Goal: Transaction & Acquisition: Purchase product/service

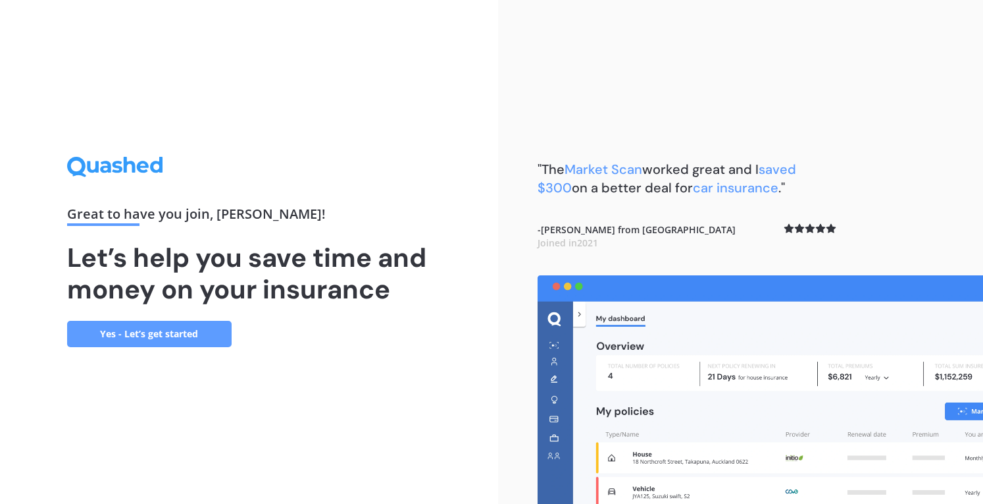
click at [148, 338] on link "Yes - Let’s get started" at bounding box center [149, 334] width 165 height 26
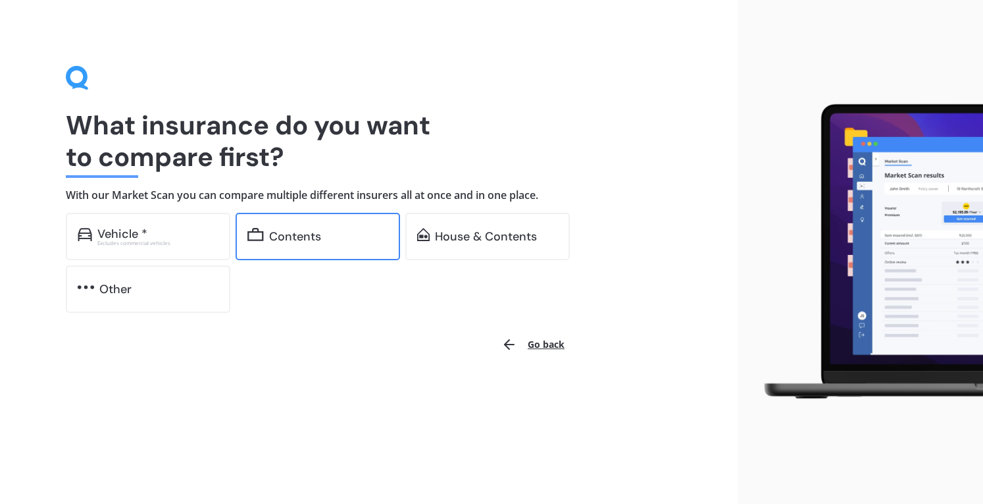
click at [307, 236] on div "Contents" at bounding box center [295, 236] width 52 height 13
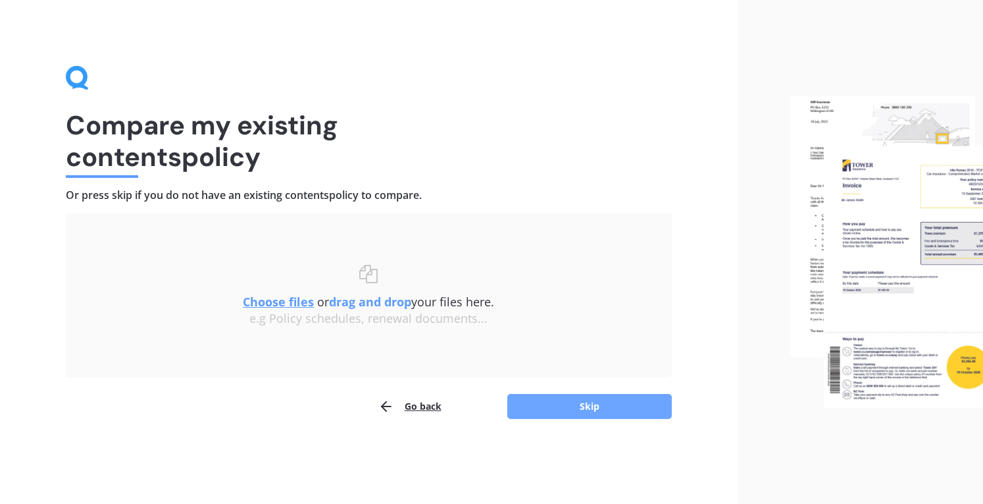
click at [605, 409] on button "Skip" at bounding box center [590, 406] width 165 height 25
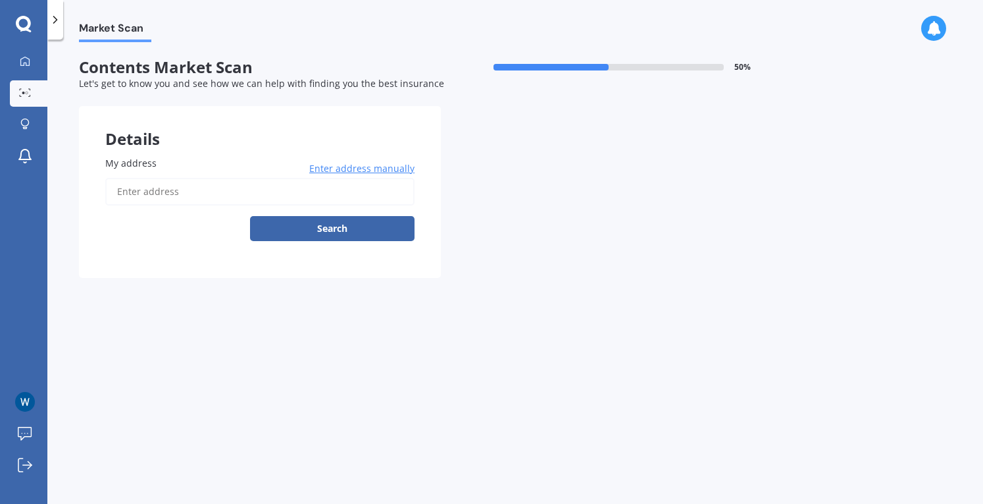
click at [151, 198] on input "My address" at bounding box center [259, 192] width 309 height 28
type input "[STREET_ADDRESS][PERSON_NAME]"
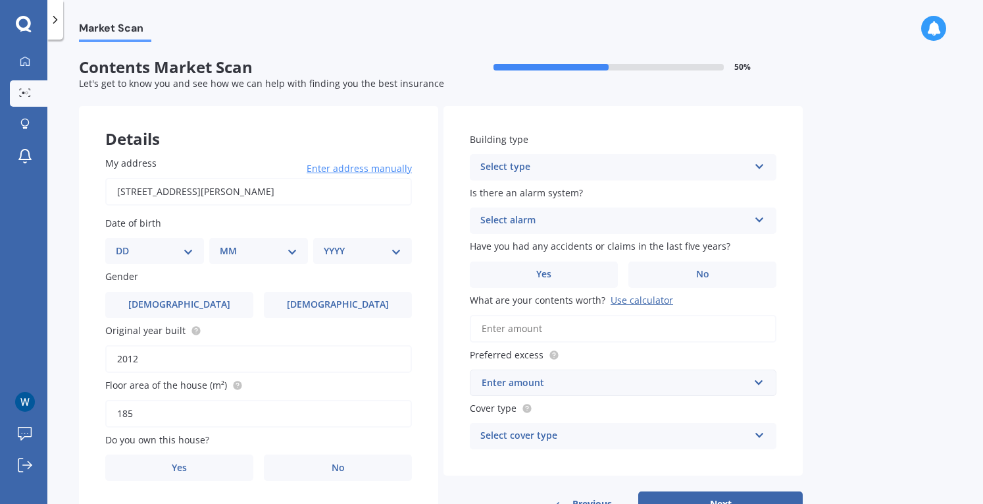
click at [167, 243] on div "DD 01 02 03 04 05 06 07 08 09 10 11 12 13 14 15 16 17 18 19 20 21 22 23 24 25 2…" at bounding box center [154, 251] width 99 height 26
click at [193, 255] on select "DD 01 02 03 04 05 06 07 08 09 10 11 12 13 14 15 16 17 18 19 20 21 22 23 24 25 2…" at bounding box center [155, 251] width 78 height 14
select select "30"
click at [126, 244] on select "DD 01 02 03 04 05 06 07 08 09 10 11 12 13 14 15 16 17 18 19 20 21 22 23 24 25 2…" at bounding box center [155, 251] width 78 height 14
click at [280, 253] on select "MM 01 02 03 04 05 06 07 08 09 10 11 12" at bounding box center [261, 251] width 72 height 14
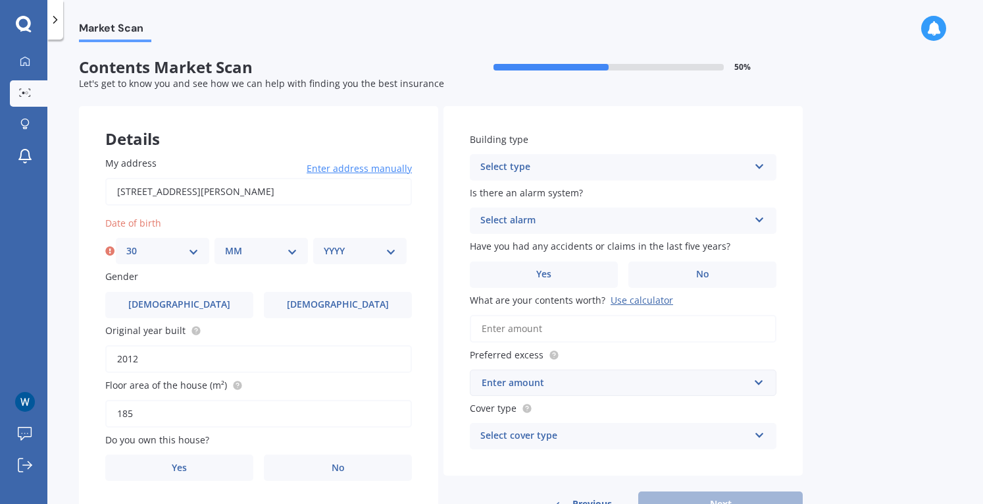
select select "09"
click at [225, 244] on select "MM 01 02 03 04 05 06 07 08 09 10 11 12" at bounding box center [261, 251] width 72 height 14
click at [352, 245] on select "YYYY 2009 2008 2007 2006 2005 2004 2003 2002 2001 2000 1999 1998 1997 1996 1995…" at bounding box center [360, 251] width 72 height 14
select select "1977"
click at [324, 244] on select "YYYY 2009 2008 2007 2006 2005 2004 2003 2002 2001 2000 1999 1998 1997 1996 1995…" at bounding box center [360, 251] width 72 height 14
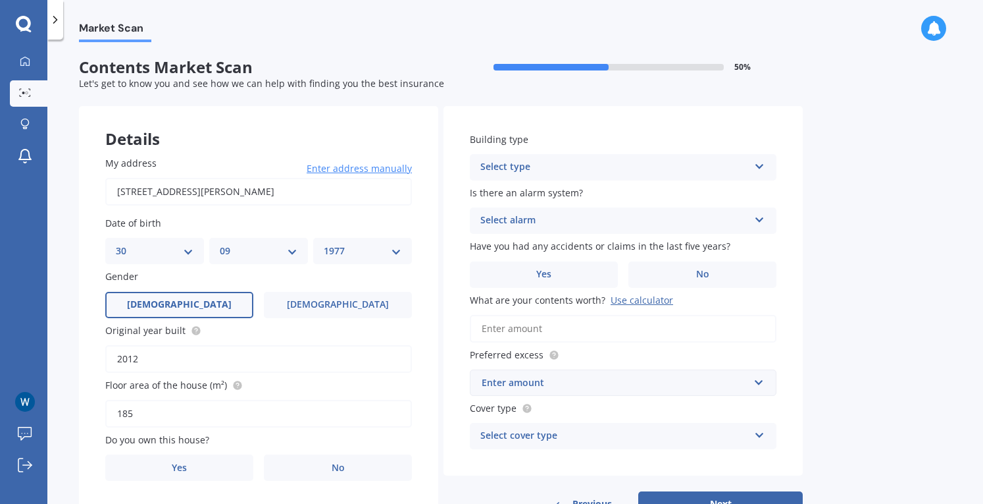
click at [185, 302] on span "[DEMOGRAPHIC_DATA]" at bounding box center [179, 304] width 105 height 11
click at [0, 0] on input "[DEMOGRAPHIC_DATA]" at bounding box center [0, 0] width 0 height 0
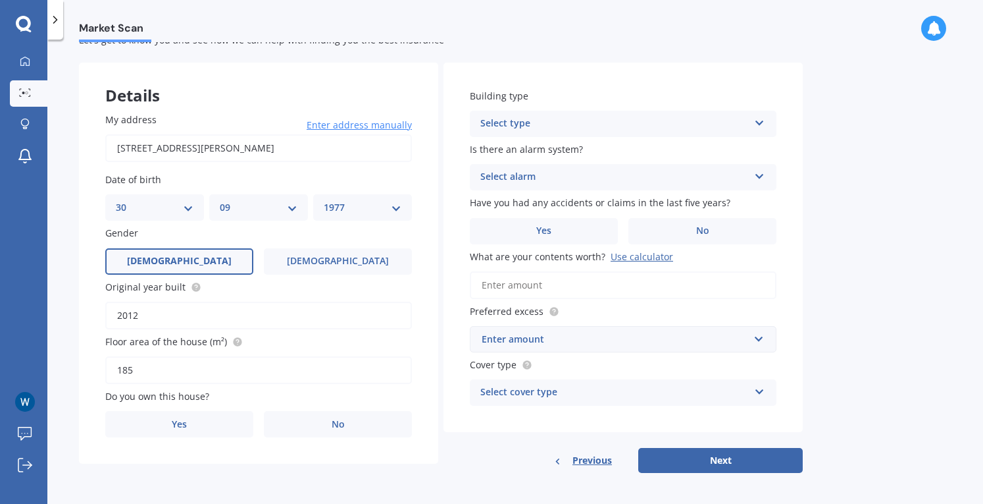
scroll to position [47, 0]
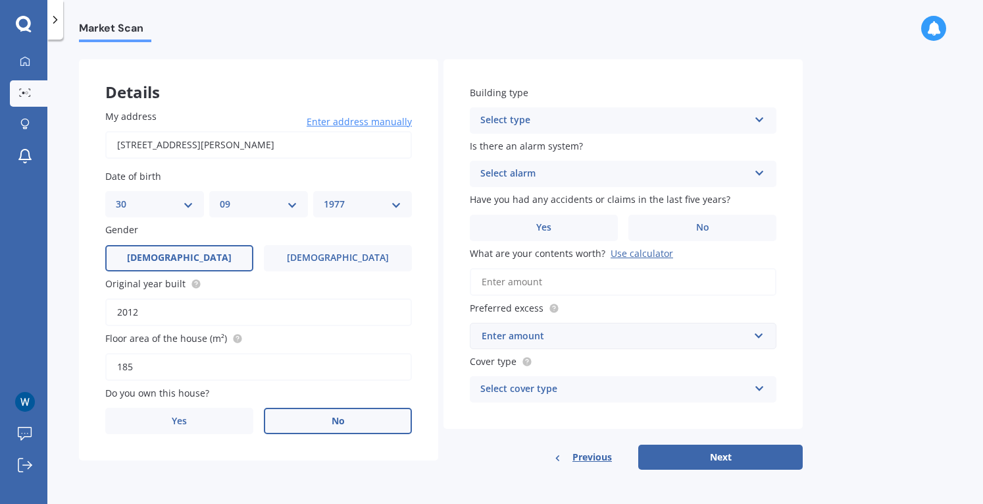
click at [353, 423] on label "No" at bounding box center [338, 420] width 148 height 26
click at [0, 0] on input "No" at bounding box center [0, 0] width 0 height 0
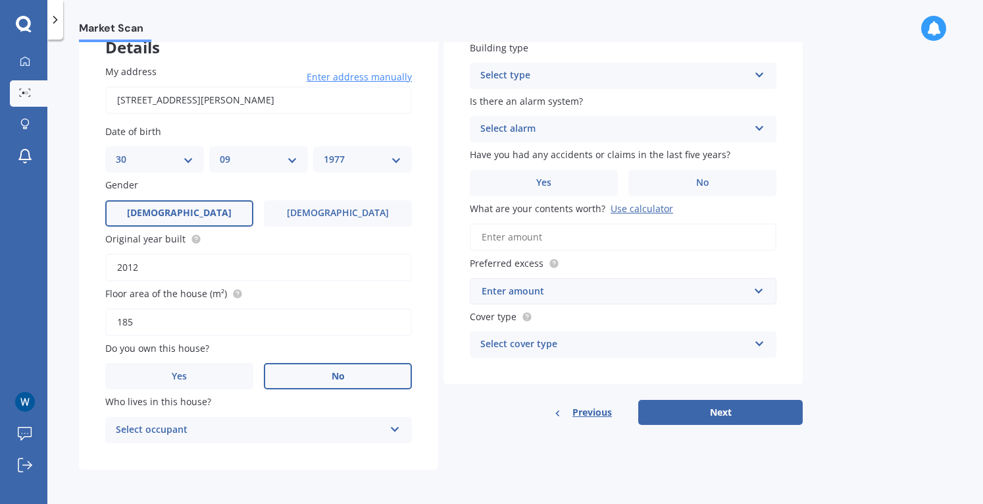
click at [355, 432] on div "Select occupant" at bounding box center [250, 430] width 269 height 16
click at [170, 459] on div "Tenant" at bounding box center [258, 456] width 305 height 24
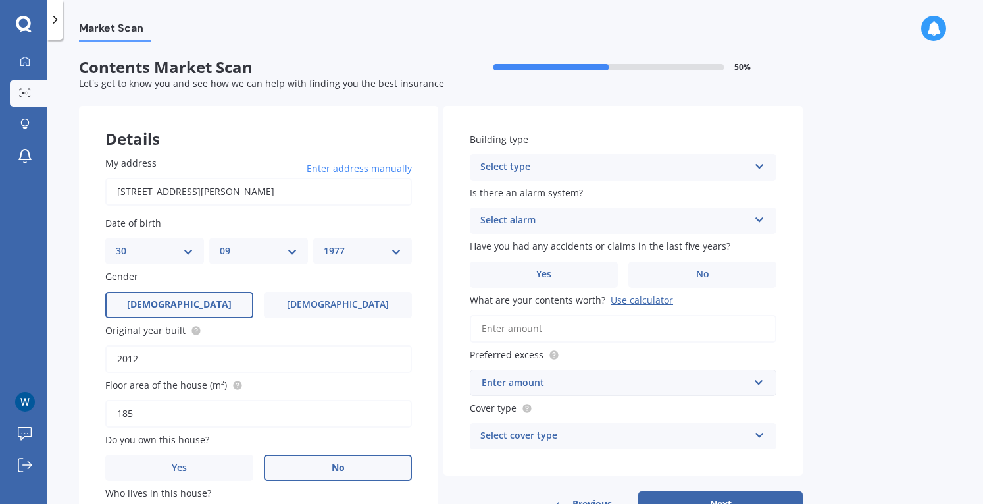
click at [700, 161] on div "Select type" at bounding box center [615, 167] width 269 height 16
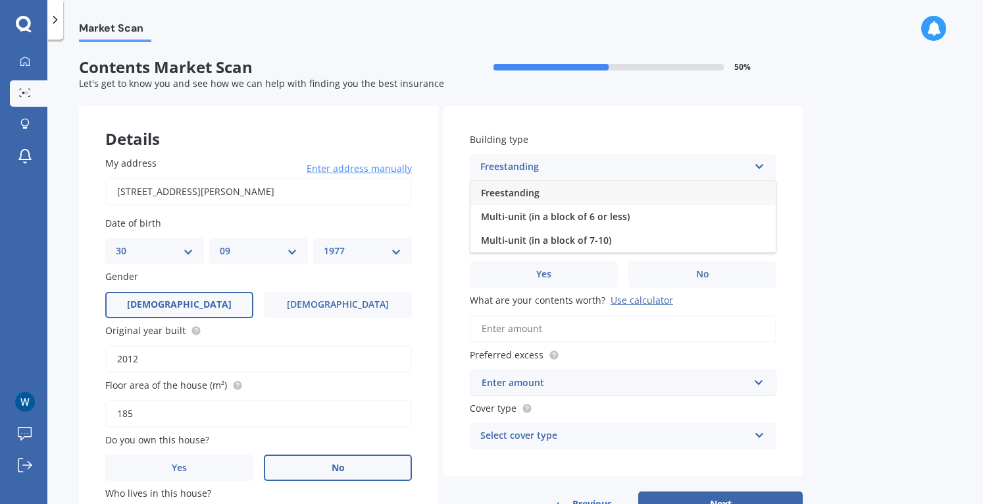
click at [531, 189] on span "Freestanding" at bounding box center [510, 192] width 59 height 13
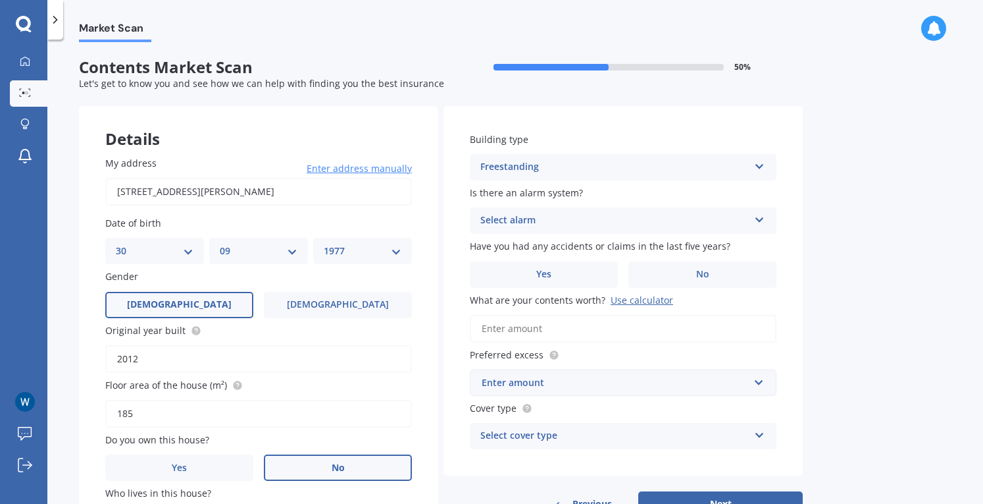
click at [533, 223] on div "Select alarm" at bounding box center [615, 221] width 269 height 16
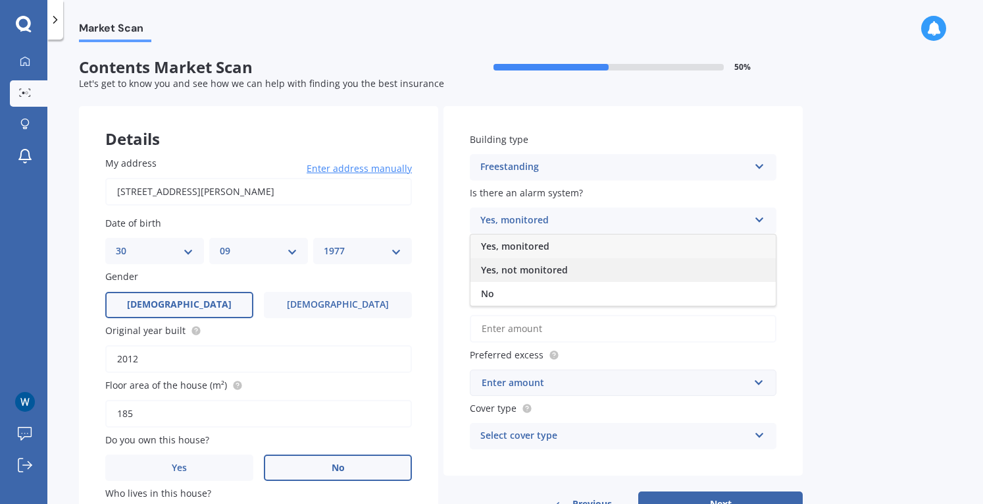
click at [524, 270] on span "Yes, not monitored" at bounding box center [524, 269] width 87 height 13
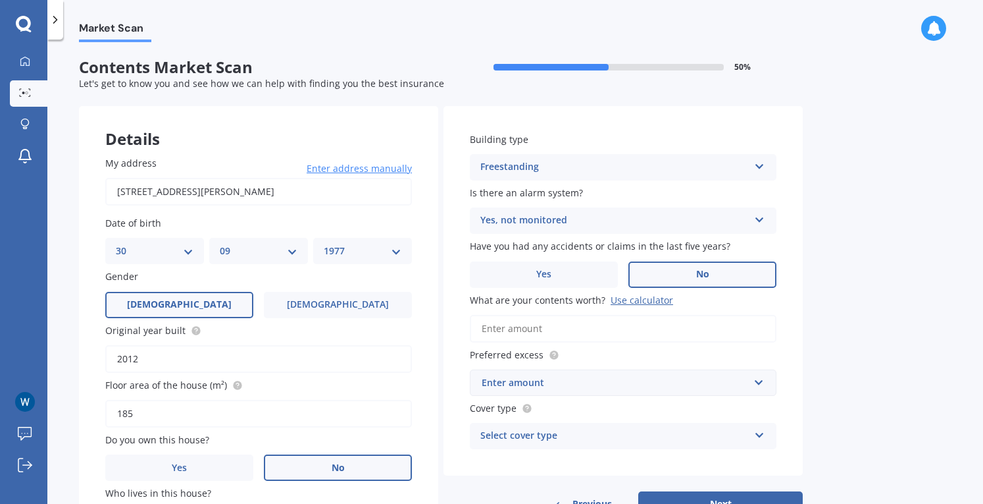
click at [716, 272] on label "No" at bounding box center [703, 274] width 148 height 26
click at [0, 0] on input "No" at bounding box center [0, 0] width 0 height 0
click at [558, 324] on input "What are your contents worth? Use calculator" at bounding box center [623, 329] width 307 height 28
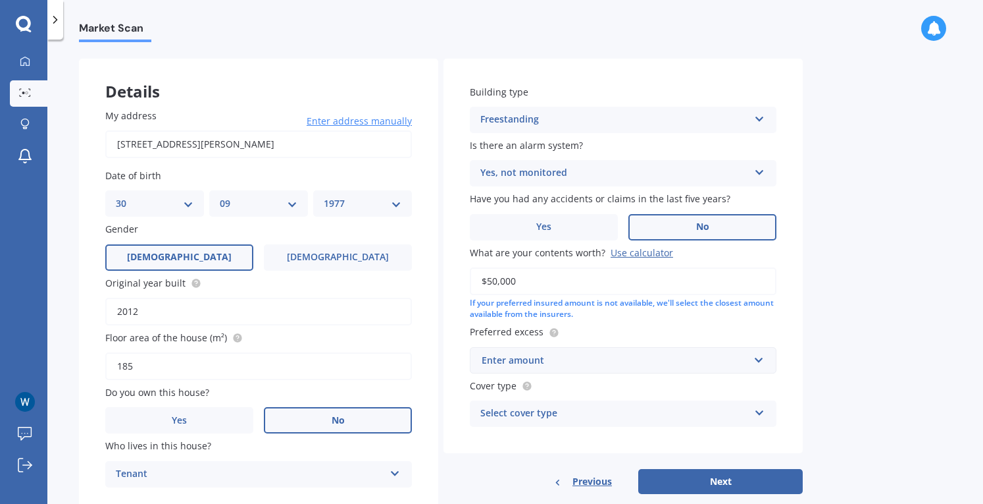
scroll to position [53, 0]
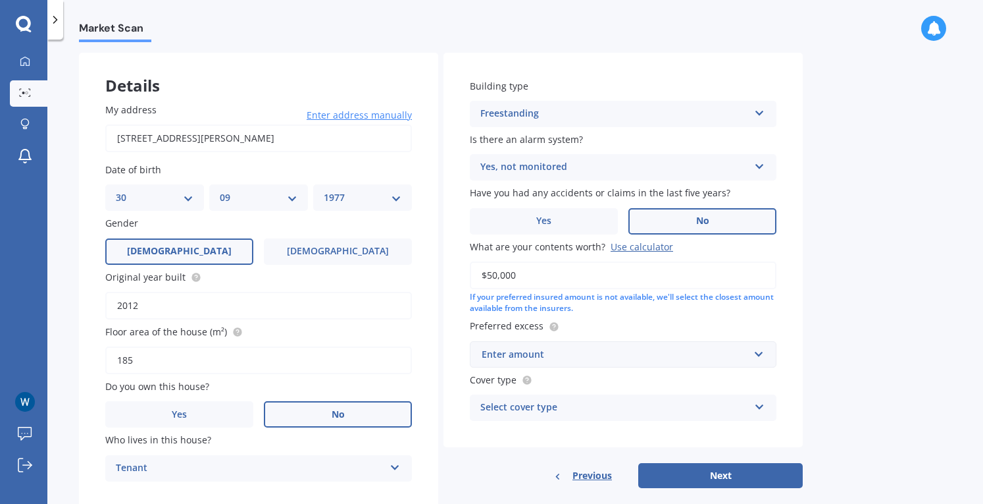
type input "$50,000"
click at [714, 356] on div "Enter amount" at bounding box center [615, 354] width 267 height 14
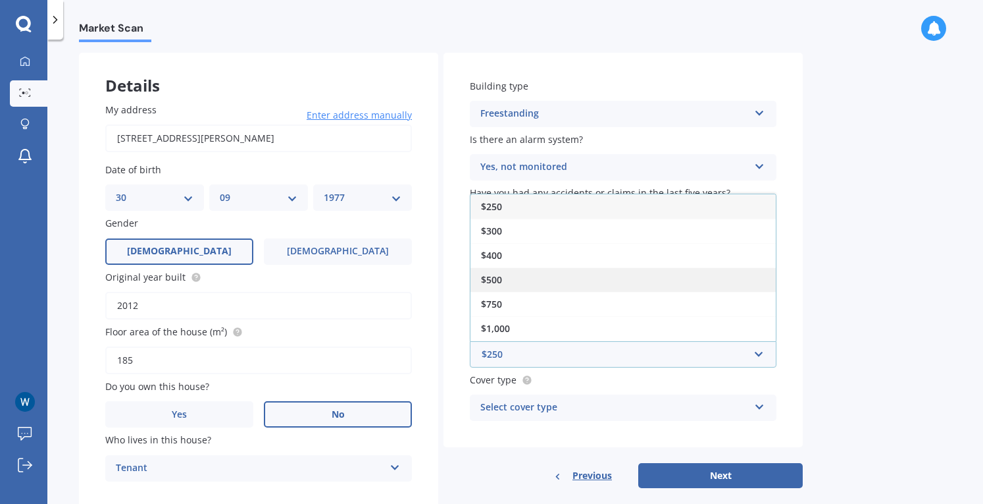
click at [498, 276] on span "$500" at bounding box center [491, 279] width 21 height 13
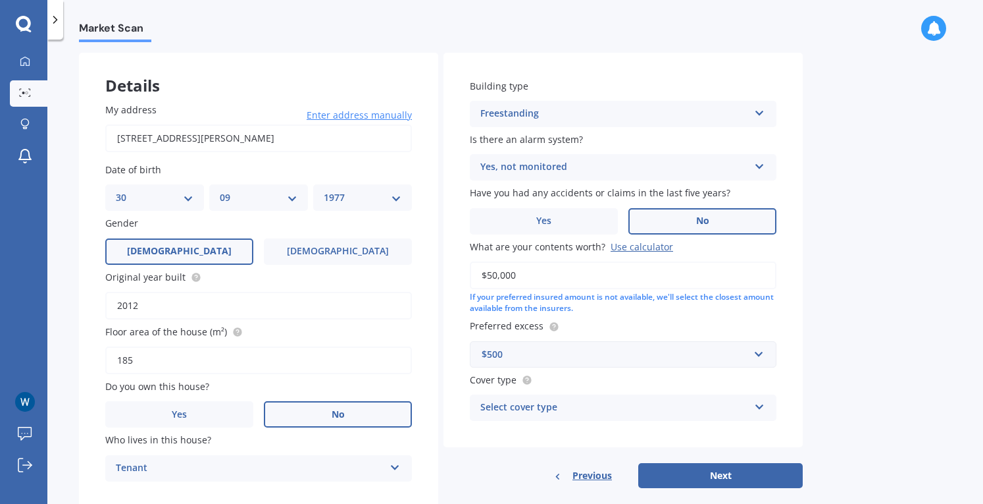
click at [701, 414] on div "Select cover type" at bounding box center [615, 408] width 269 height 16
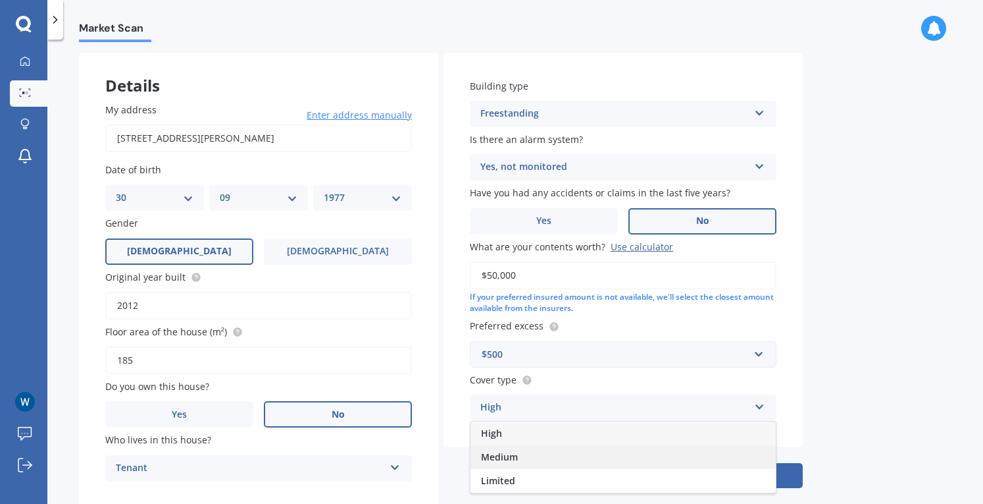
click at [507, 451] on span "Medium" at bounding box center [499, 456] width 37 height 13
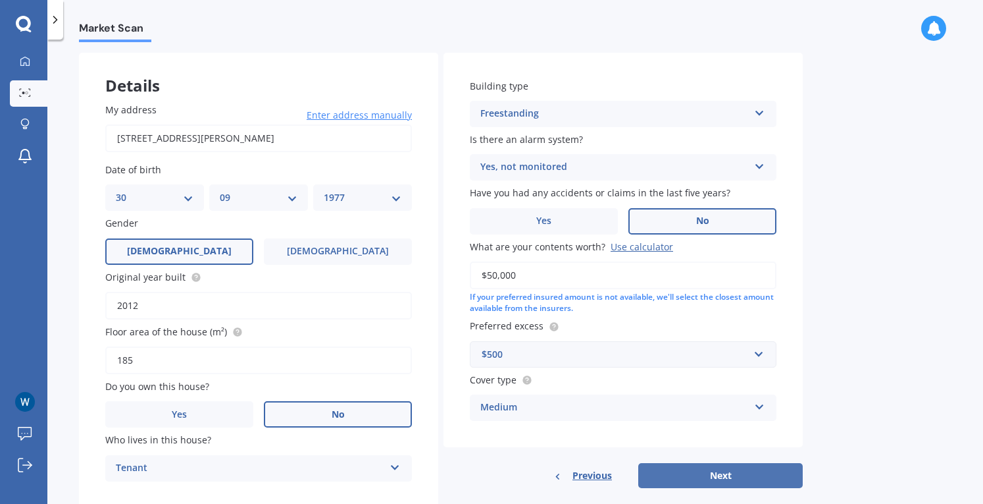
click at [721, 477] on button "Next" at bounding box center [721, 475] width 165 height 25
select select "30"
select select "09"
select select "1977"
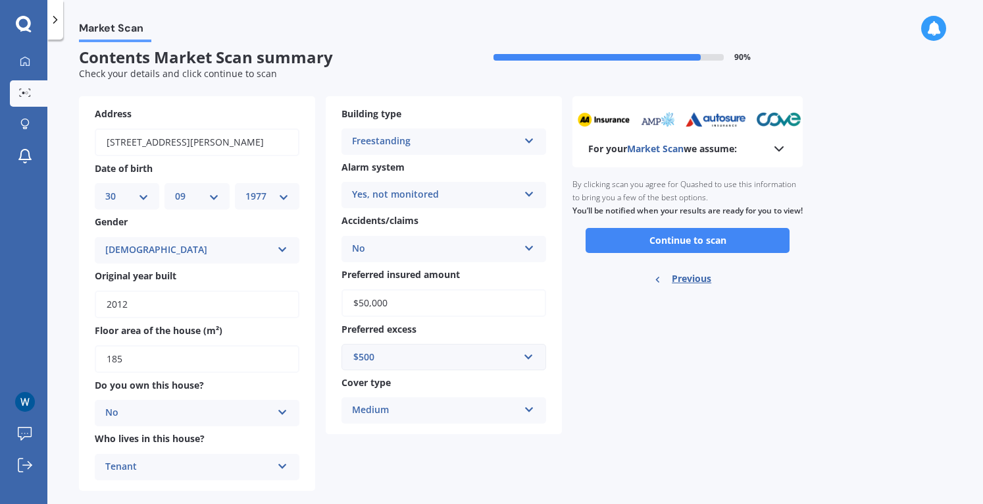
scroll to position [0, 0]
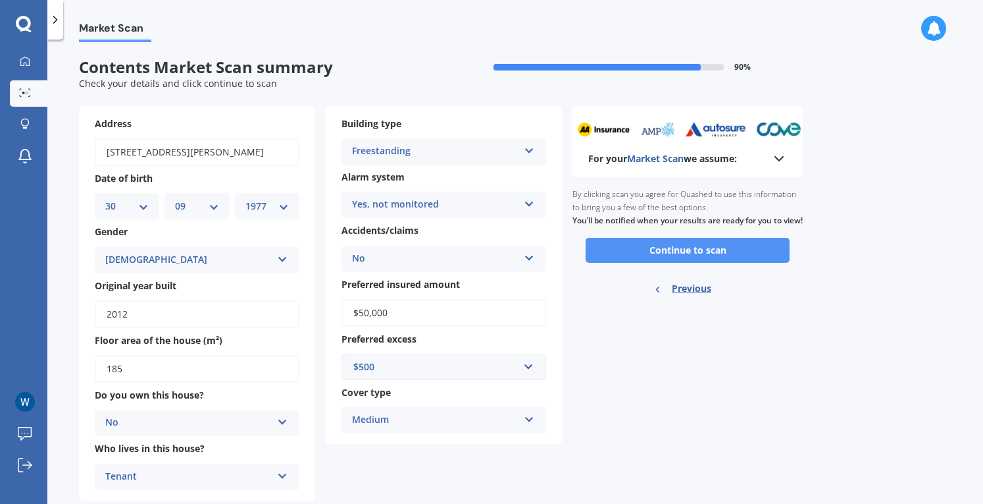
click at [692, 263] on button "Continue to scan" at bounding box center [688, 250] width 204 height 25
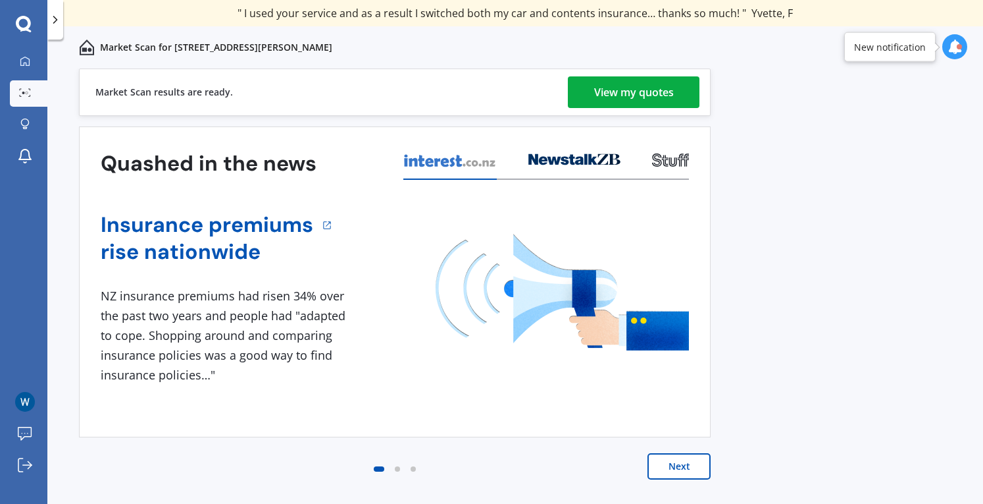
click at [635, 91] on div "View my quotes" at bounding box center [634, 92] width 80 height 32
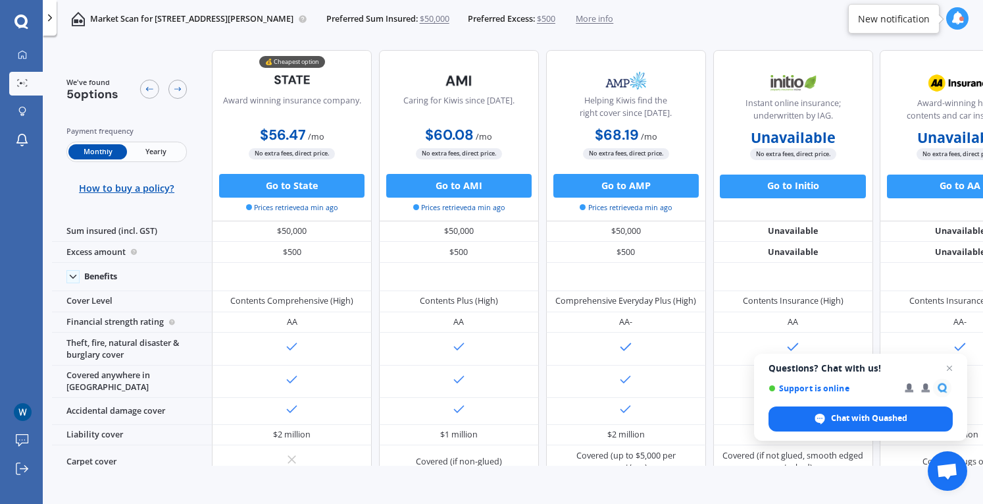
click at [450, 16] on span "$50,000" at bounding box center [435, 19] width 30 height 12
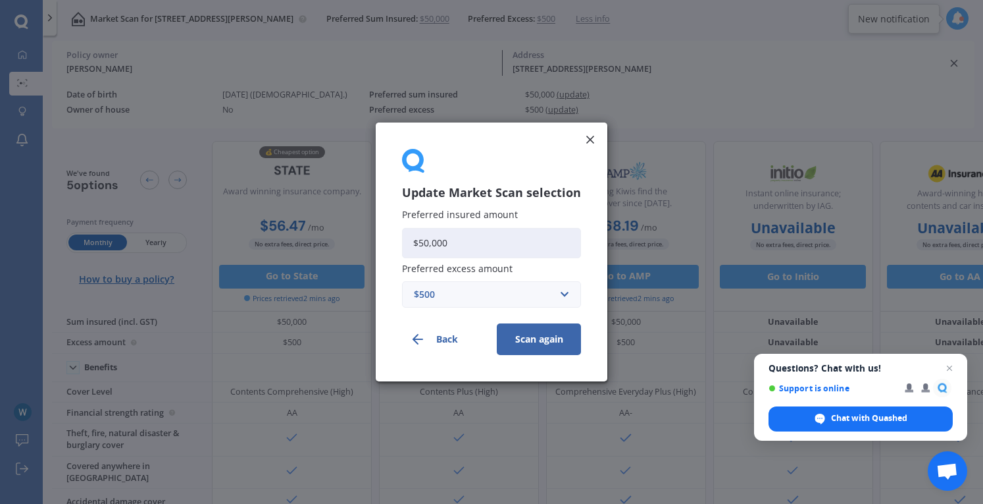
drag, startPoint x: 428, startPoint y: 246, endPoint x: 395, endPoint y: 245, distance: 32.9
click at [395, 245] on div "Update Market Scan selection Preferred insured amount $50,000 Preferred excess …" at bounding box center [492, 251] width 232 height 259
type input "$100,000"
click at [538, 339] on button "Scan again" at bounding box center [539, 339] width 84 height 32
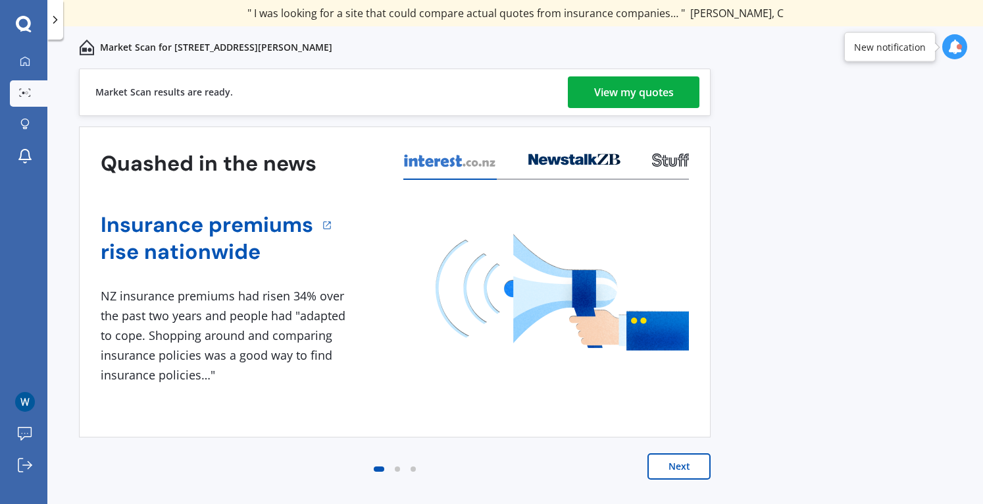
click at [635, 85] on div "View my quotes" at bounding box center [634, 92] width 80 height 32
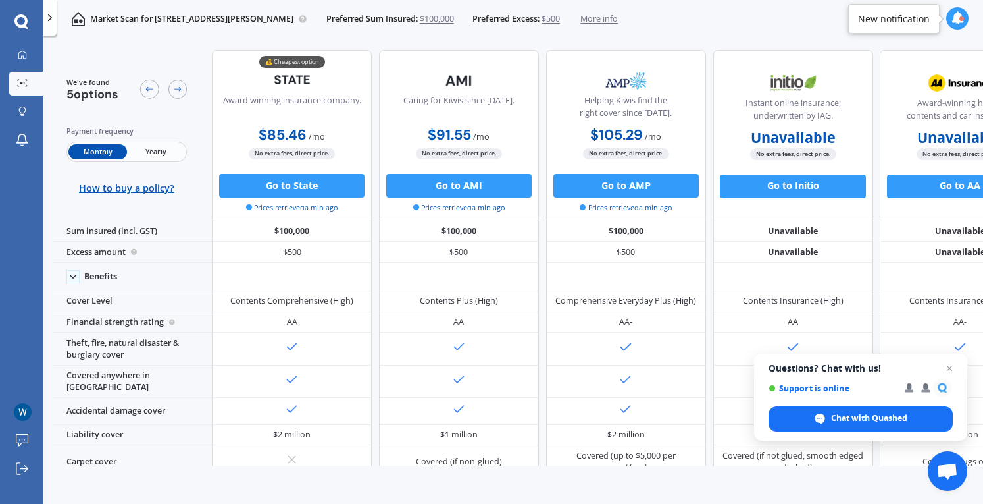
click at [454, 18] on span "$100,000" at bounding box center [437, 19] width 34 height 12
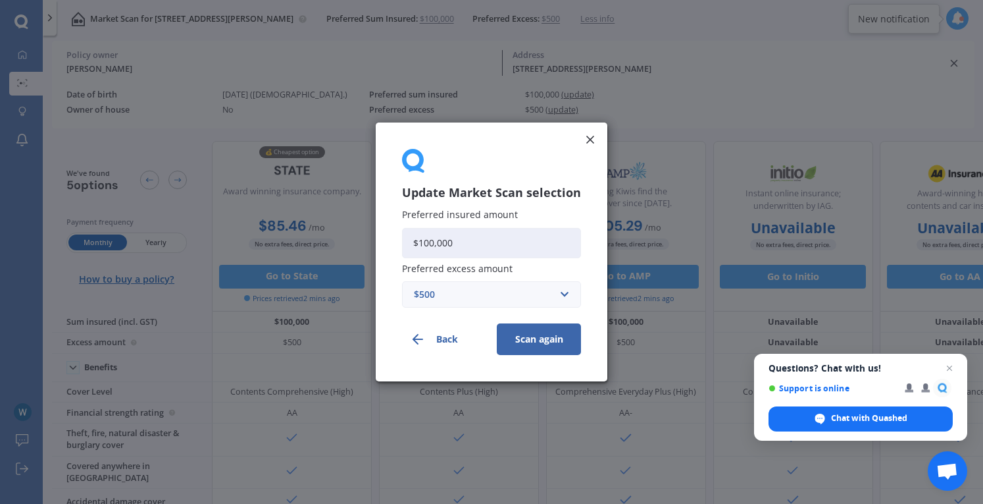
drag, startPoint x: 456, startPoint y: 247, endPoint x: 351, endPoint y: 259, distance: 106.0
click at [351, 259] on div "Update Market Scan selection Preferred insured amount $100,000 Preferred excess…" at bounding box center [491, 252] width 983 height 504
type input "$75,000"
click at [542, 338] on button "Scan again" at bounding box center [539, 339] width 84 height 32
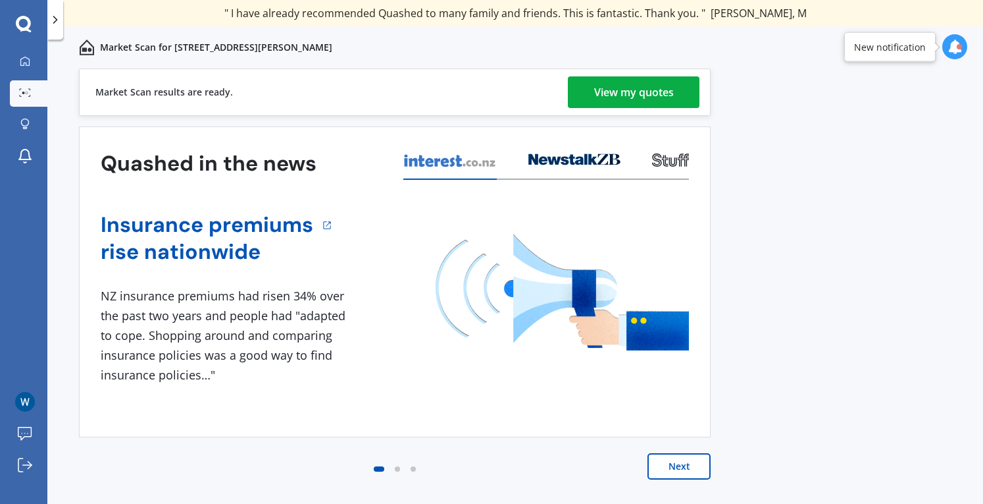
click at [637, 90] on div "View my quotes" at bounding box center [634, 92] width 80 height 32
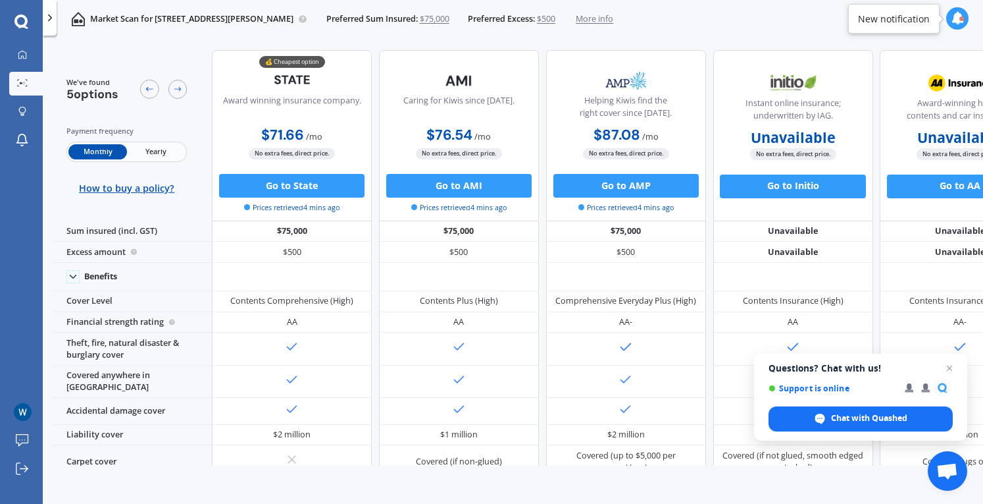
click at [450, 17] on span "$75,000" at bounding box center [435, 19] width 30 height 12
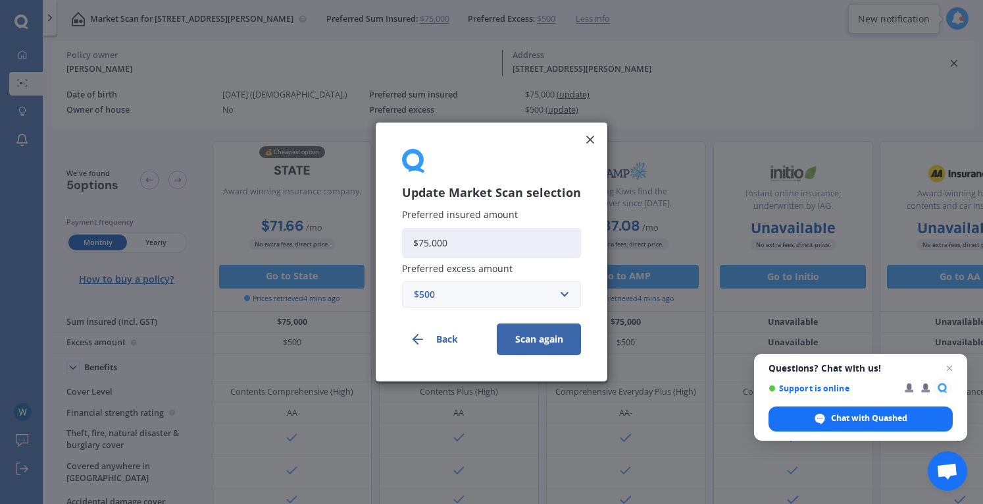
drag, startPoint x: 455, startPoint y: 246, endPoint x: 342, endPoint y: 243, distance: 113.3
click at [342, 243] on div "Update Market Scan selection Preferred insured amount $75,000 Preferred excess …" at bounding box center [491, 252] width 983 height 504
type input "$100,000"
click at [552, 336] on button "Scan again" at bounding box center [539, 339] width 84 height 32
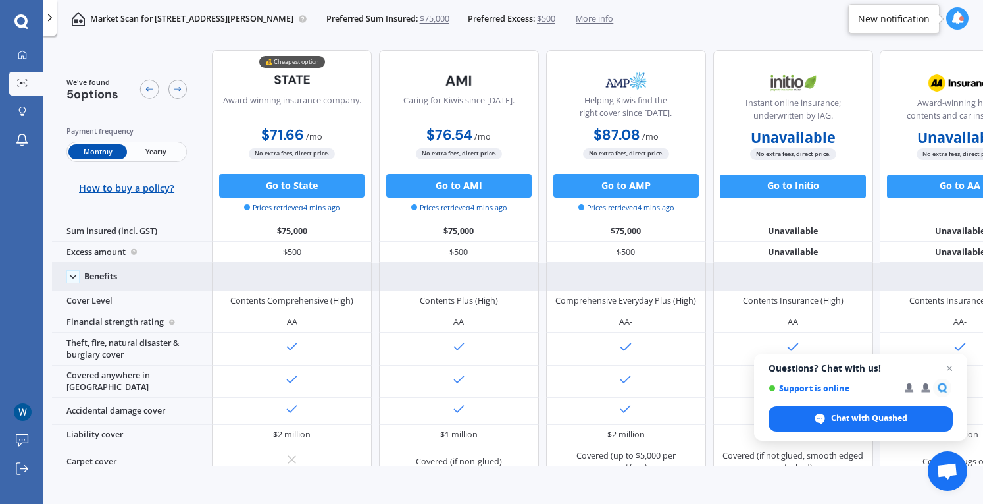
click at [72, 274] on icon at bounding box center [73, 277] width 12 height 12
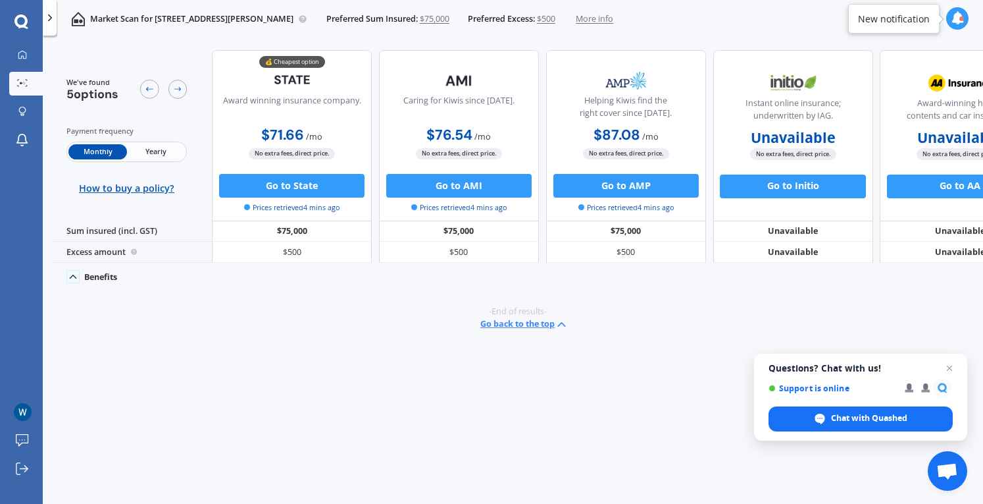
click at [73, 275] on polyline at bounding box center [73, 276] width 6 height 3
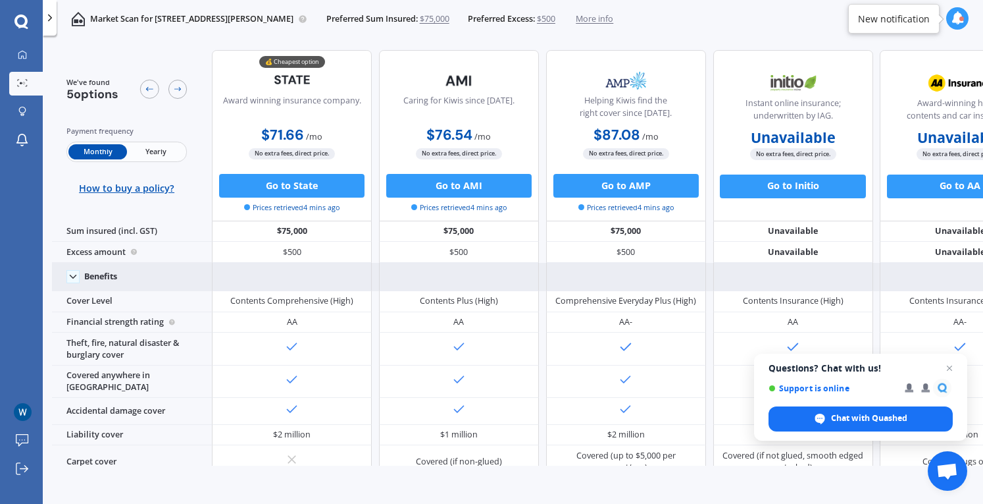
click at [450, 16] on span "$75,000" at bounding box center [435, 19] width 30 height 12
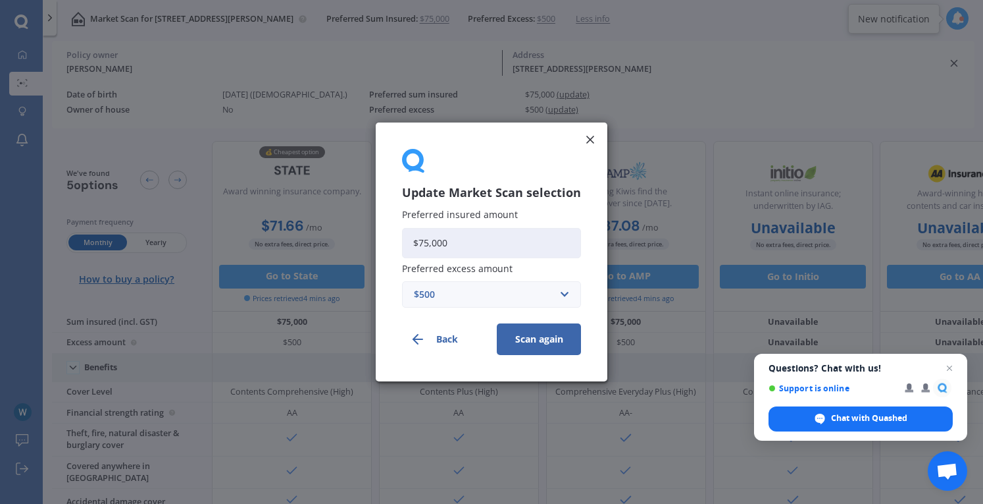
drag, startPoint x: 463, startPoint y: 238, endPoint x: 338, endPoint y: 237, distance: 125.7
click at [338, 237] on div "Update Market Scan selection Preferred insured amount $75,000 Preferred excess …" at bounding box center [491, 252] width 983 height 504
type input "$100,000"
click at [521, 336] on button "Scan again" at bounding box center [539, 339] width 84 height 32
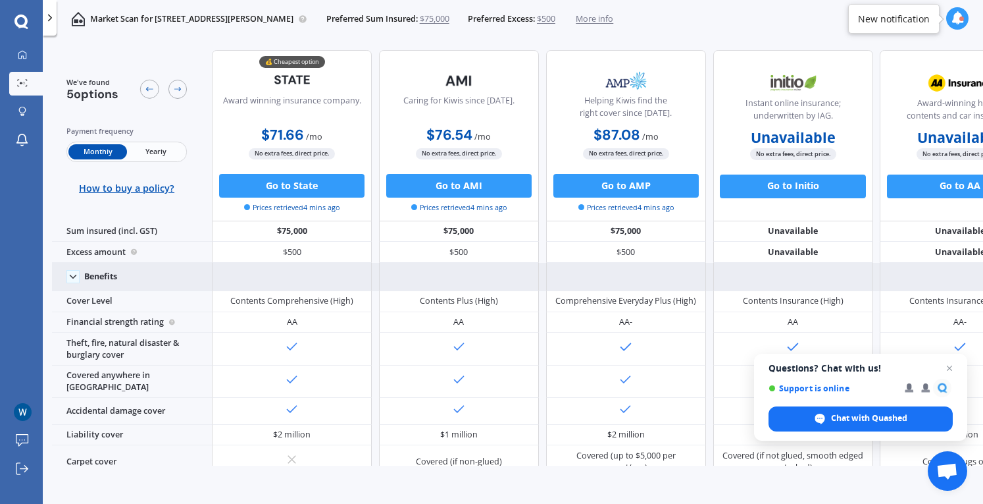
click at [450, 17] on span "$75,000" at bounding box center [435, 19] width 30 height 12
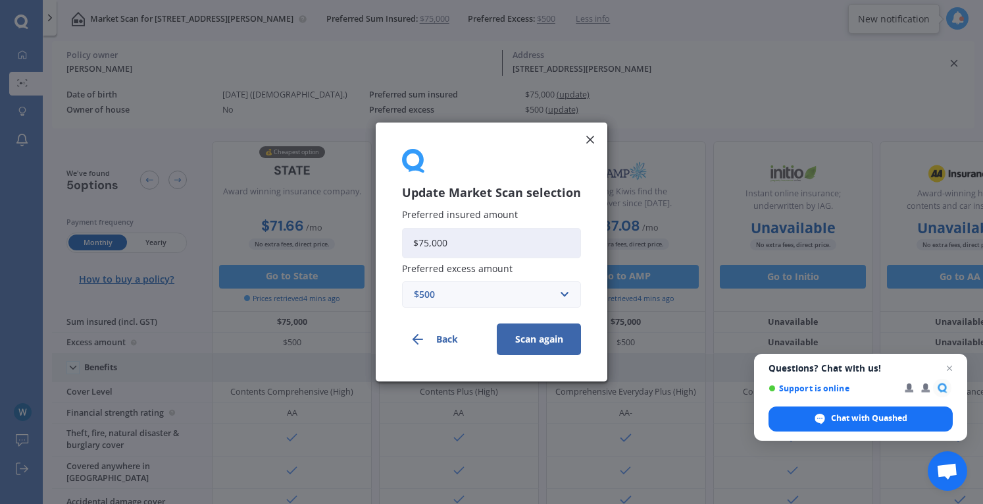
drag, startPoint x: 464, startPoint y: 247, endPoint x: 357, endPoint y: 240, distance: 106.8
click at [357, 240] on div "Update Market Scan selection Preferred insured amount $75,000 Preferred excess …" at bounding box center [491, 252] width 983 height 504
type input "$80,000"
click at [546, 332] on button "Scan again" at bounding box center [539, 339] width 84 height 32
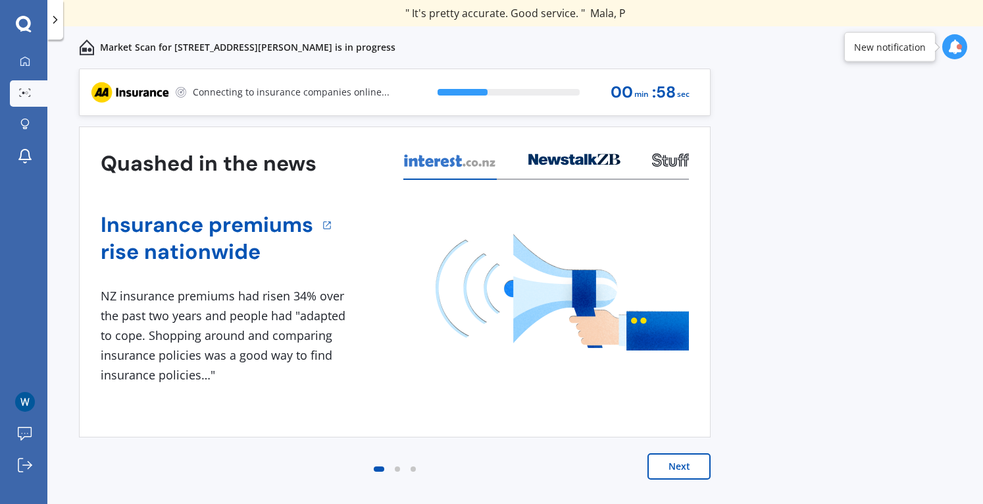
click at [823, 193] on div "Previous 80,000+ [DEMOGRAPHIC_DATA] consumers have signed up to shop and save t…" at bounding box center [515, 300] width 936 height 464
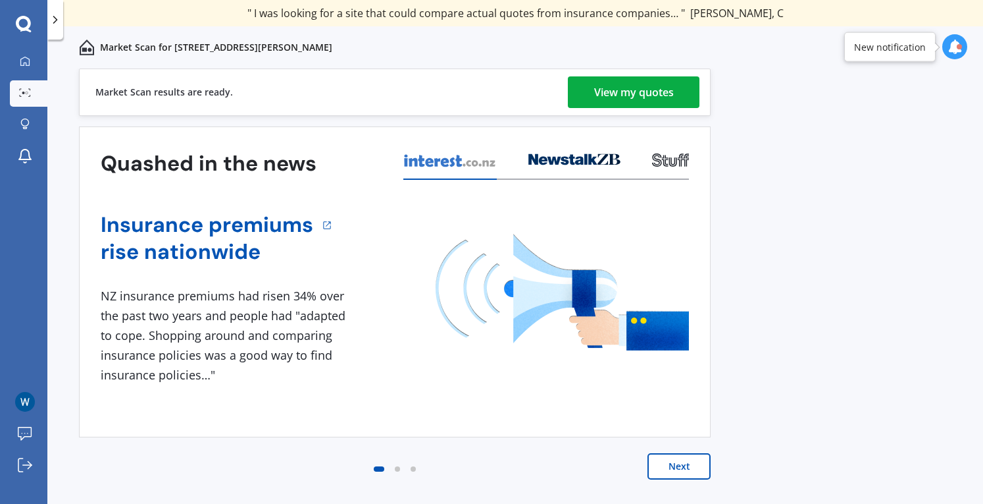
click at [640, 97] on div "View my quotes" at bounding box center [634, 92] width 80 height 32
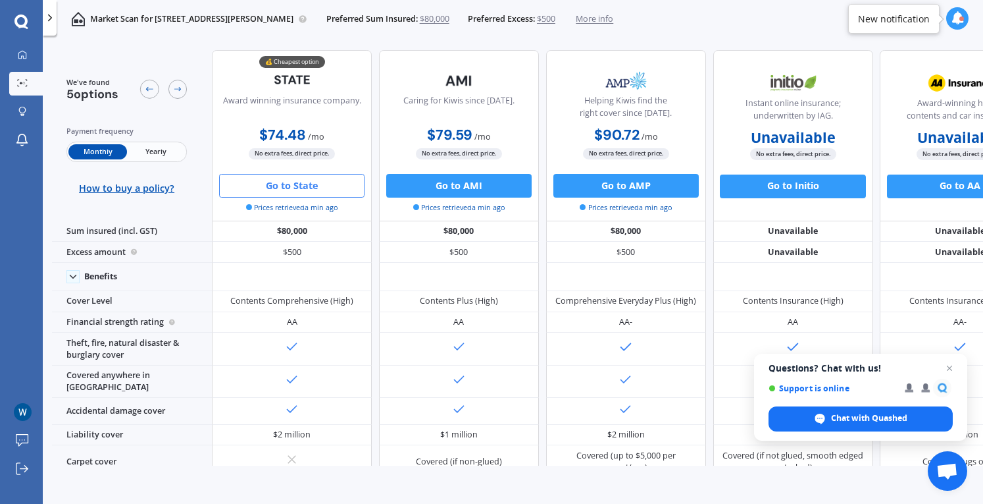
click at [296, 183] on button "Go to State" at bounding box center [291, 186] width 145 height 24
